Goal: Navigation & Orientation: Understand site structure

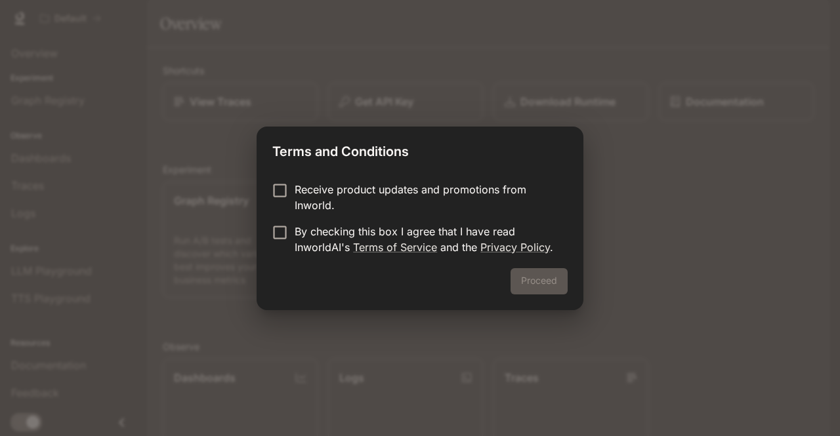
click at [463, 232] on p "By checking this box I agree that I have read InworldAI's Terms of Service and …" at bounding box center [426, 239] width 262 height 31
click at [540, 276] on button "Proceed" at bounding box center [538, 281] width 57 height 26
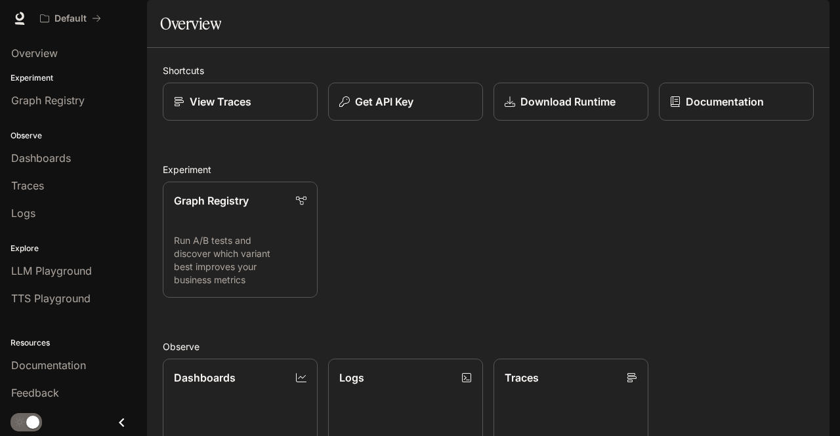
click at [61, 153] on span "Dashboards" at bounding box center [41, 158] width 60 height 16
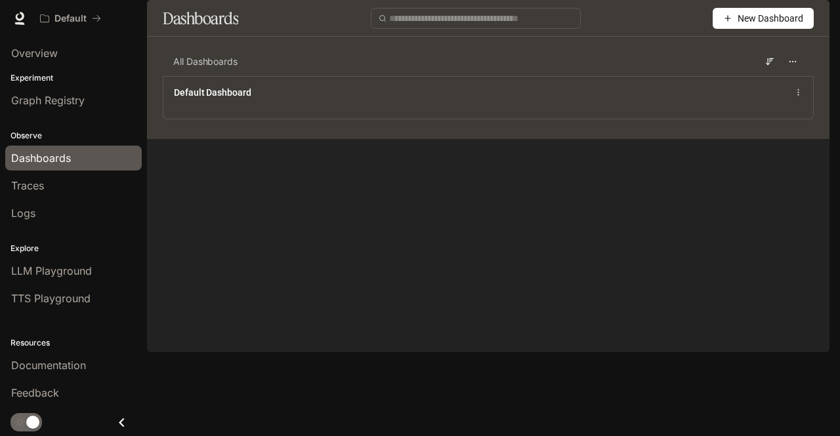
click at [70, 178] on div "Traces" at bounding box center [73, 186] width 125 height 16
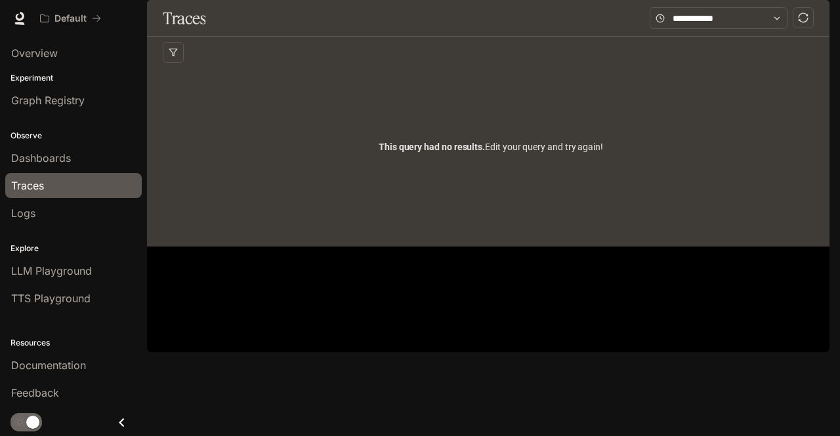
click at [79, 202] on link "Logs" at bounding box center [73, 213] width 136 height 25
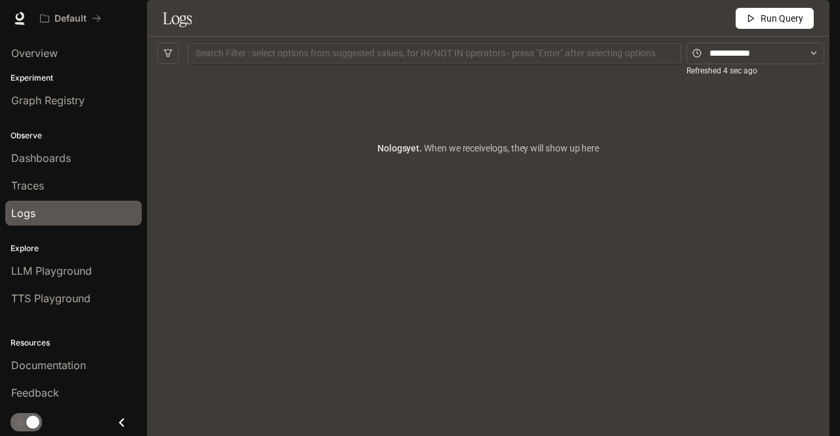
click at [87, 51] on div "Overview" at bounding box center [73, 53] width 125 height 16
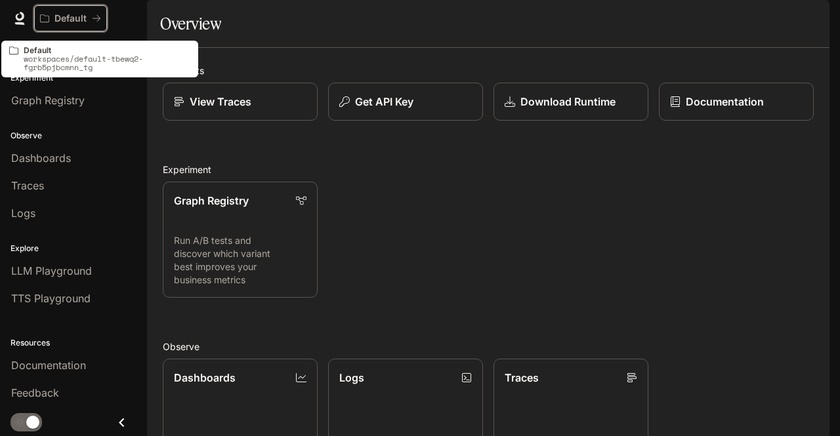
click at [89, 13] on div "Default" at bounding box center [66, 18] width 52 height 11
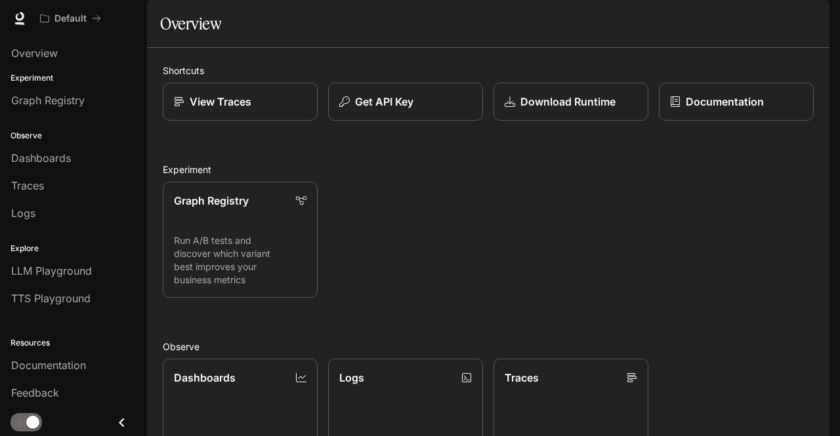
scroll to position [273, 0]
click at [70, 94] on span "Graph Registry" at bounding box center [47, 100] width 73 height 16
